Goal: Task Accomplishment & Management: Complete application form

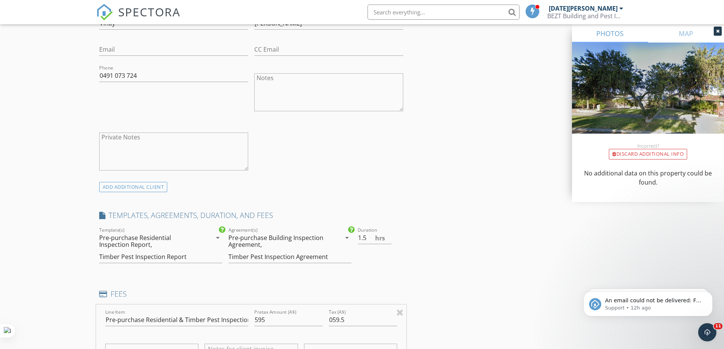
scroll to position [341, 0]
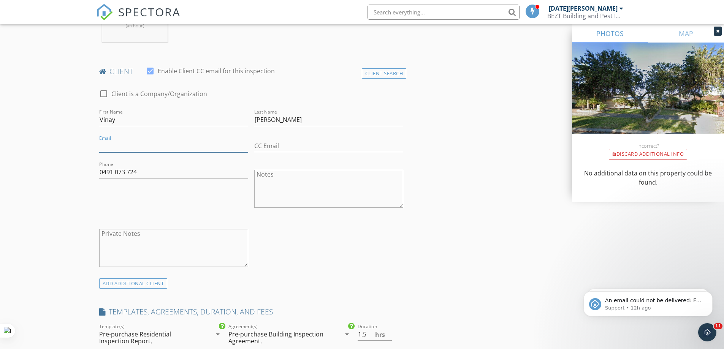
click at [108, 146] on input "Email" at bounding box center [173, 146] width 149 height 13
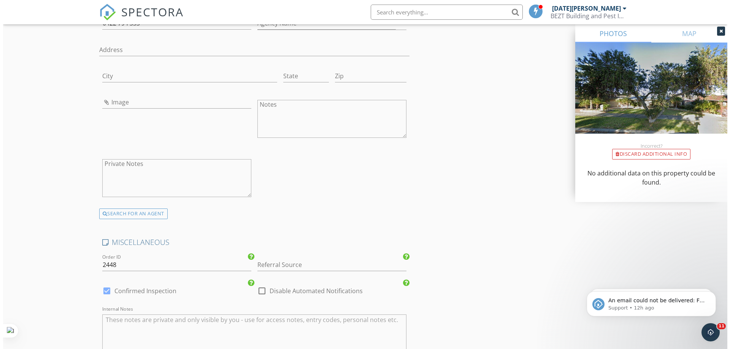
scroll to position [1329, 0]
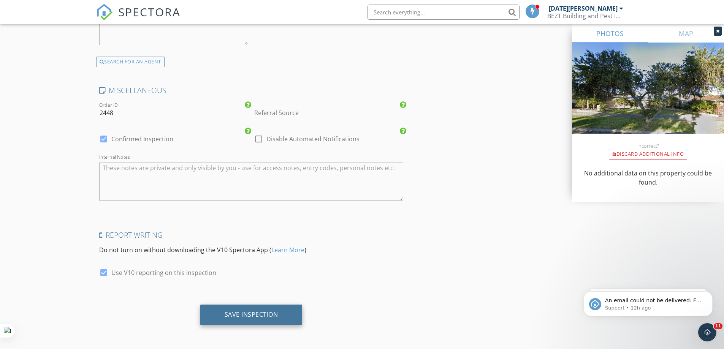
type input "vinayhari93@gmail.com"
click at [242, 311] on div "Save Inspection" at bounding box center [252, 315] width 54 height 8
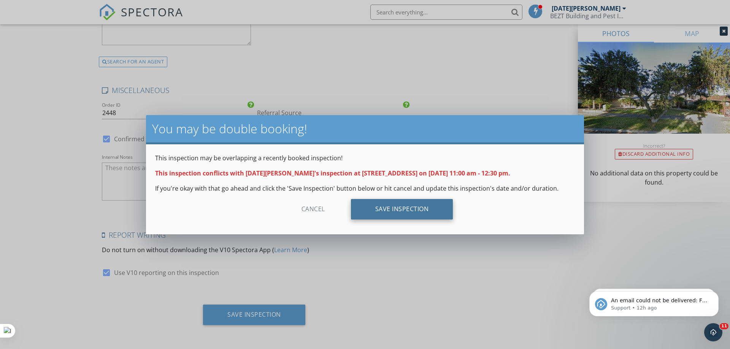
click at [408, 204] on div "Save Inspection" at bounding box center [402, 209] width 102 height 21
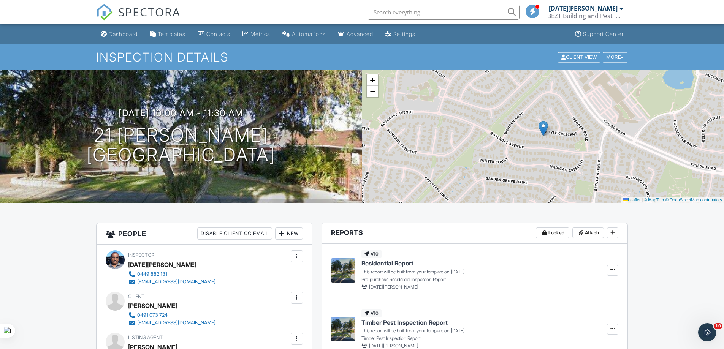
click at [121, 33] on div "Dashboard" at bounding box center [123, 34] width 29 height 6
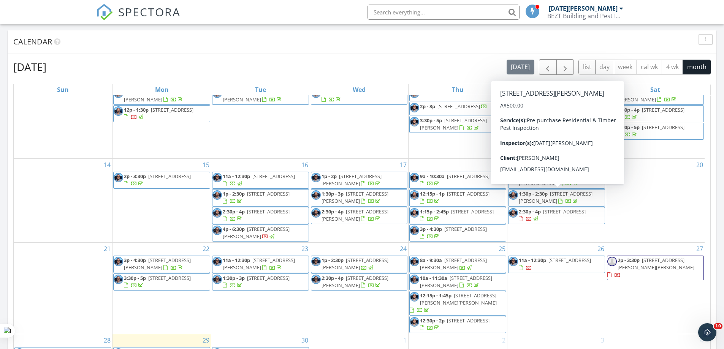
scroll to position [418, 0]
